Goal: Register for event/course

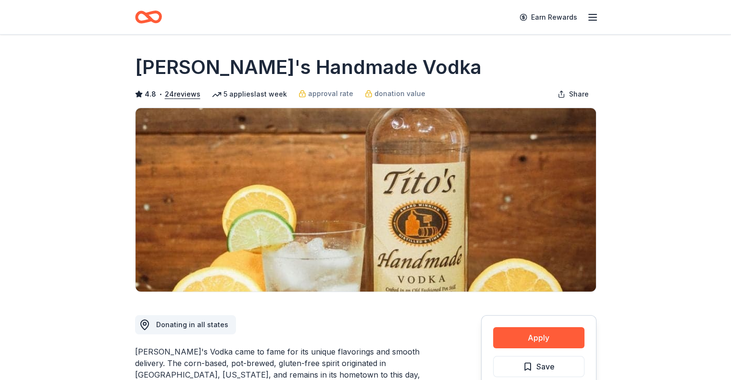
scroll to position [30, 0]
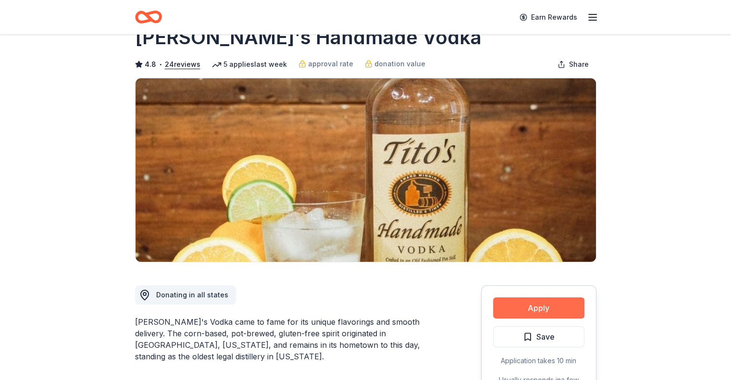
click at [539, 316] on button "Apply" at bounding box center [538, 308] width 91 height 21
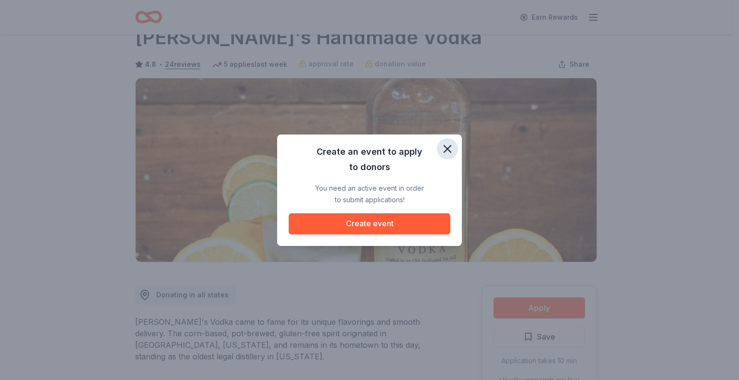
click at [449, 152] on icon "button" at bounding box center [446, 148] width 13 height 13
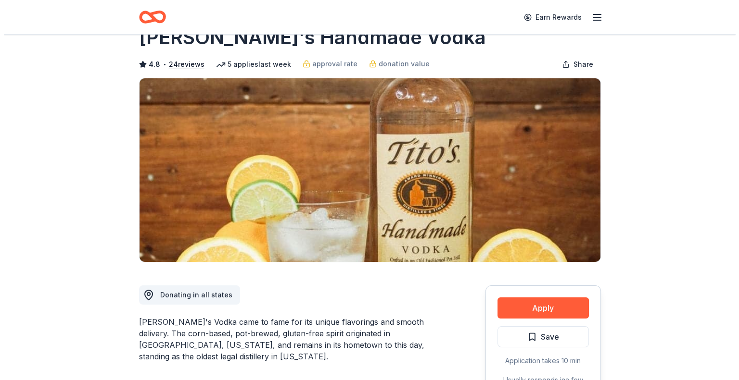
scroll to position [0, 0]
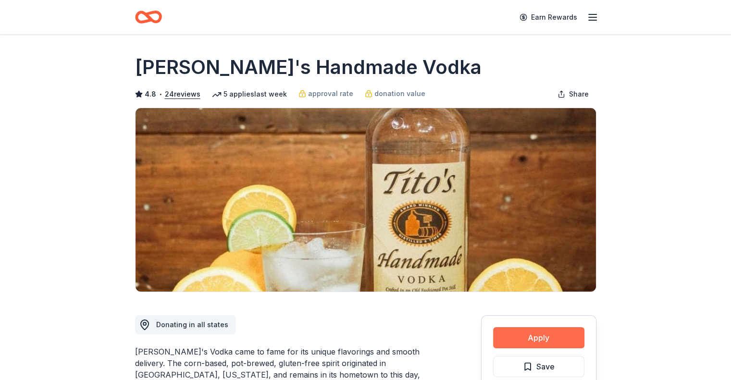
click at [518, 331] on button "Apply" at bounding box center [538, 337] width 91 height 21
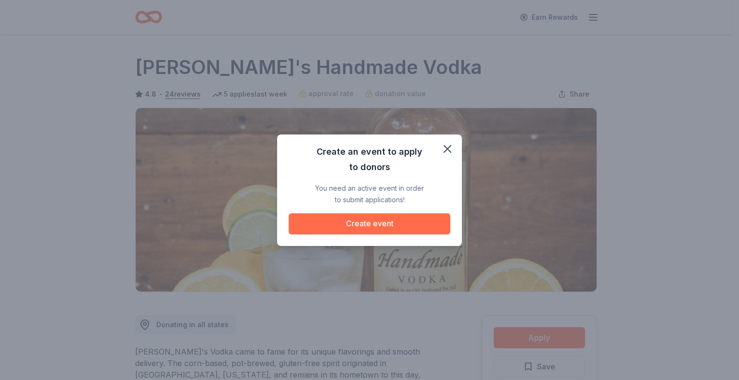
click at [400, 229] on button "Create event" at bounding box center [369, 223] width 162 height 21
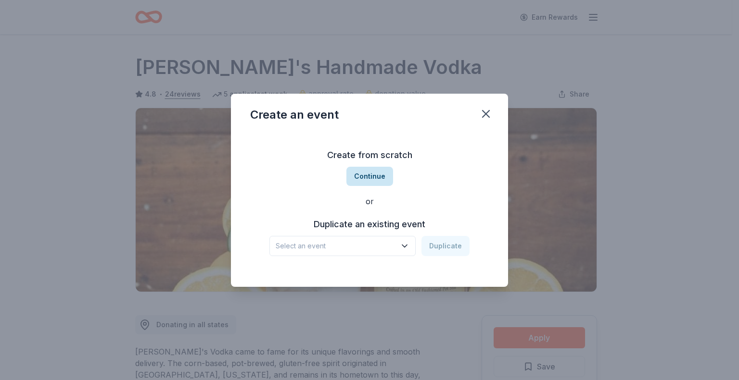
click at [369, 176] on button "Continue" at bounding box center [369, 176] width 47 height 19
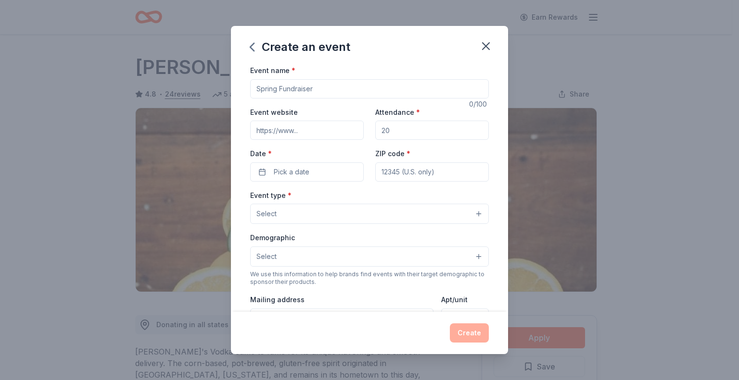
click at [322, 96] on input "Event name *" at bounding box center [369, 88] width 238 height 19
type input "[PERSON_NAME] Gala 2026"
click at [407, 131] on input "Attendance *" at bounding box center [431, 130] width 113 height 19
type input "400"
click at [321, 171] on button "Pick a date" at bounding box center [306, 172] width 113 height 19
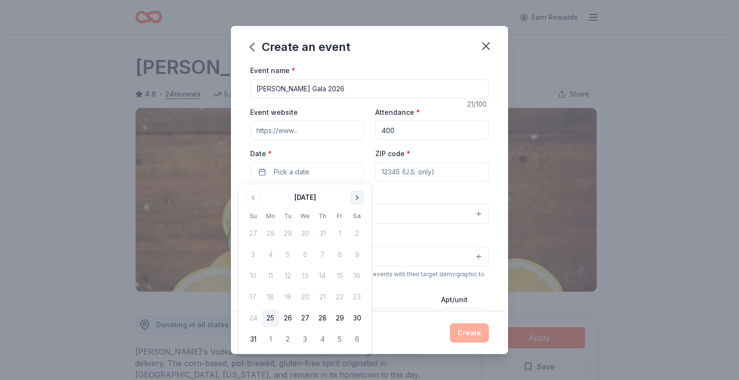
click at [358, 197] on button "Go to next month" at bounding box center [356, 197] width 13 height 13
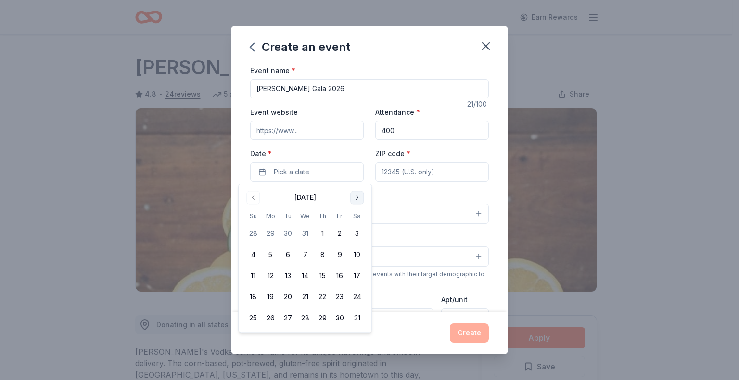
click at [359, 196] on button "Go to next month" at bounding box center [356, 197] width 13 height 13
click at [361, 273] on button "21" at bounding box center [356, 276] width 17 height 17
click at [417, 173] on input "ZIP code *" at bounding box center [431, 172] width 113 height 19
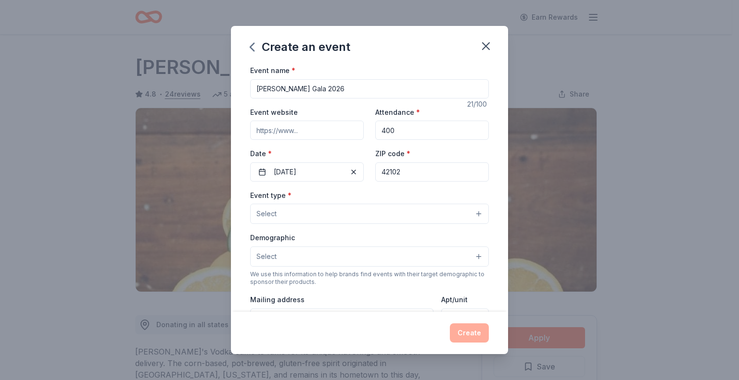
type input "42102"
click at [338, 212] on button "Select" at bounding box center [369, 214] width 238 height 20
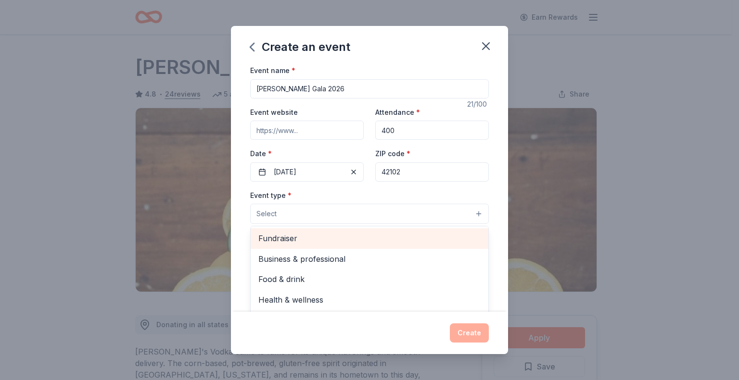
click at [329, 236] on span "Fundraiser" at bounding box center [369, 238] width 222 height 13
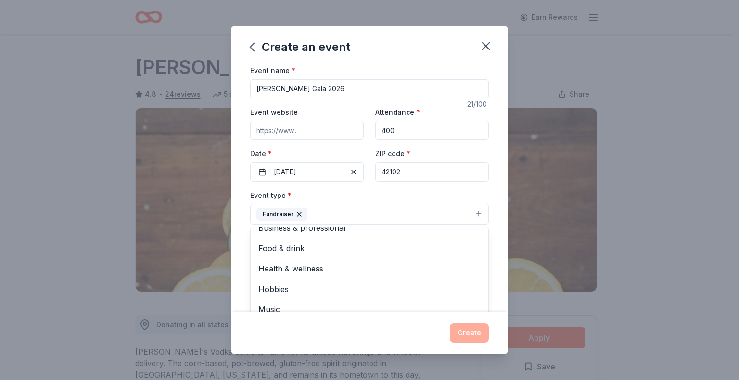
click at [244, 241] on div "Event name * [PERSON_NAME] Gala 2026 21 /100 Event website Attendance * 400 Dat…" at bounding box center [369, 188] width 277 height 248
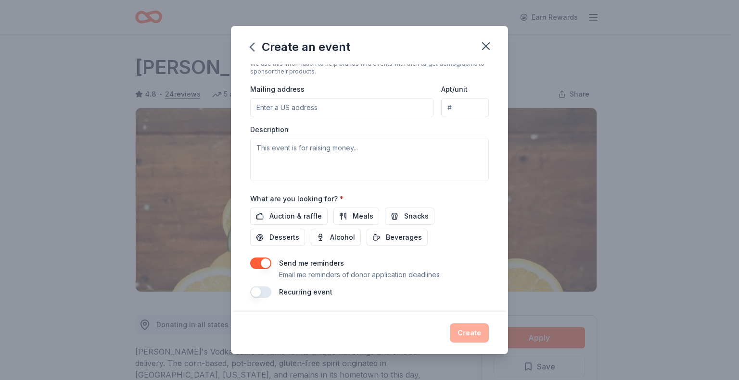
scroll to position [212, 0]
click at [314, 216] on span "Auction & raffle" at bounding box center [295, 216] width 52 height 12
click at [464, 338] on button "Create" at bounding box center [469, 333] width 39 height 19
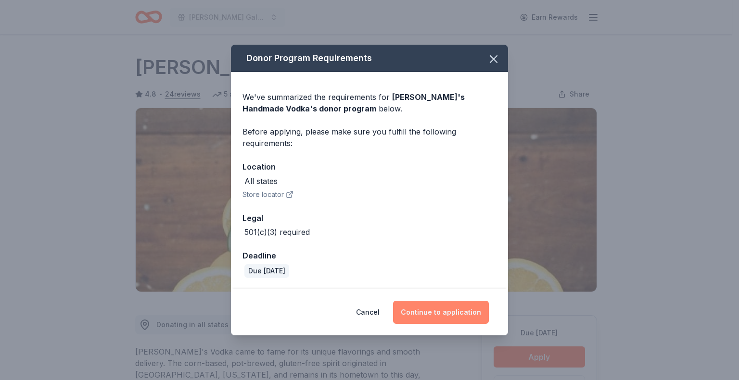
click at [423, 304] on button "Continue to application" at bounding box center [441, 312] width 96 height 23
